Goal: Task Accomplishment & Management: Use online tool/utility

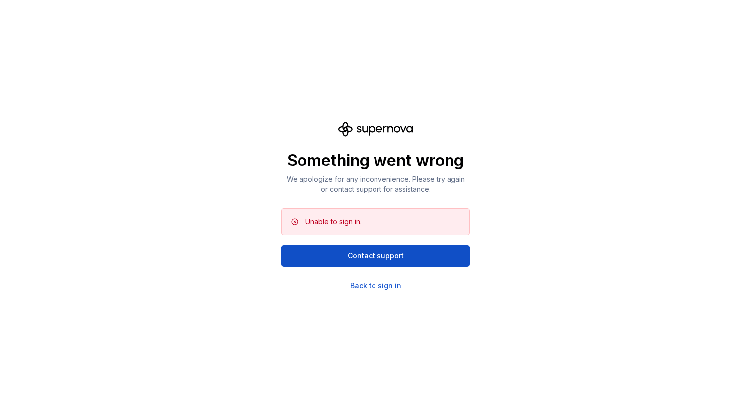
scroll to position [1965, 0]
click at [362, 284] on div "Back to sign in" at bounding box center [375, 286] width 51 height 10
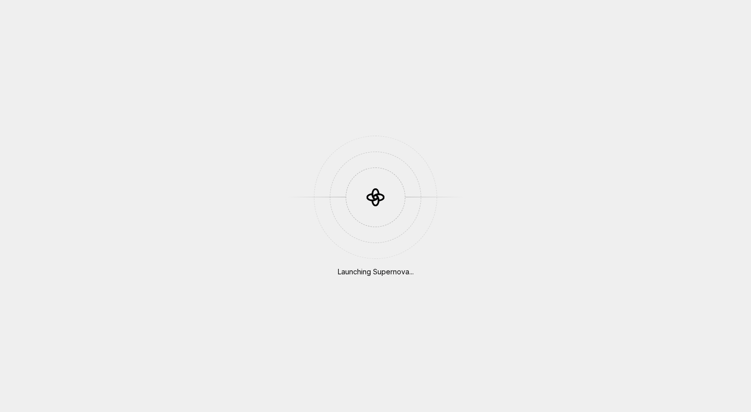
scroll to position [1965, 0]
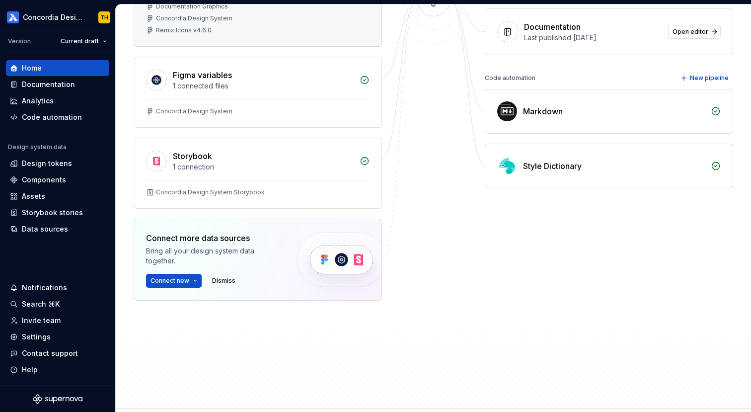
scroll to position [252, 0]
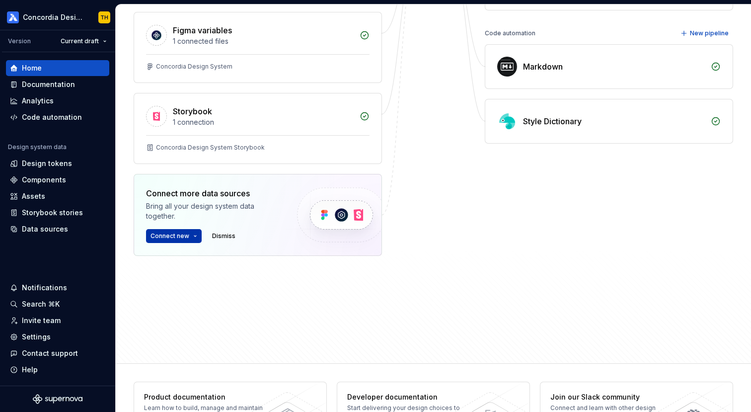
click at [193, 236] on button "Connect new" at bounding box center [174, 236] width 56 height 14
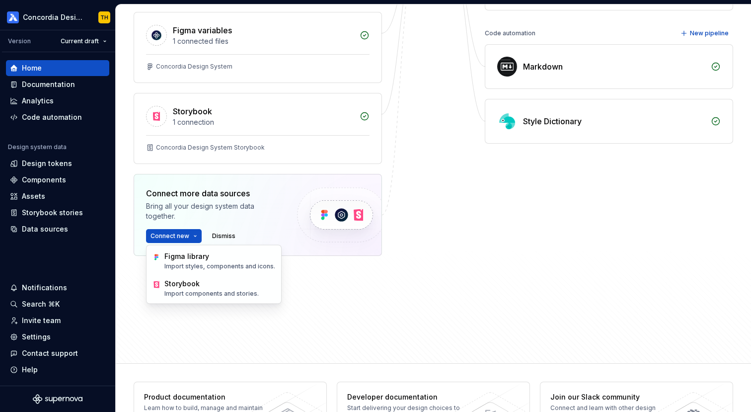
click at [226, 212] on div "Bring all your design system data together." at bounding box center [213, 211] width 134 height 20
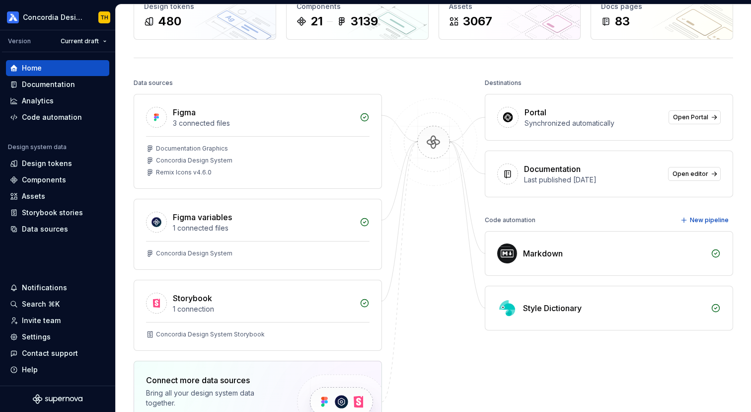
scroll to position [49, 0]
